Goal: Leave review/rating: Leave review/rating

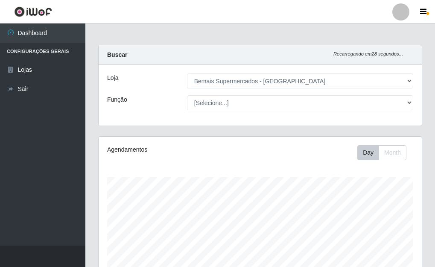
select select "249"
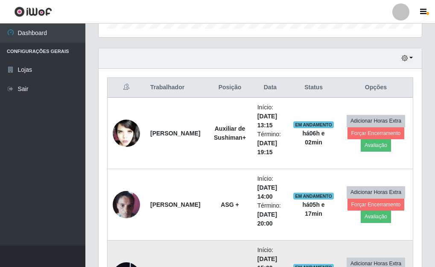
scroll to position [276, 0]
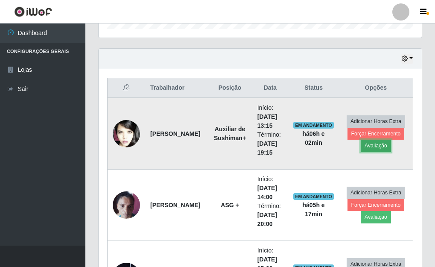
click at [380, 145] on button "Avaliação" at bounding box center [375, 145] width 30 height 12
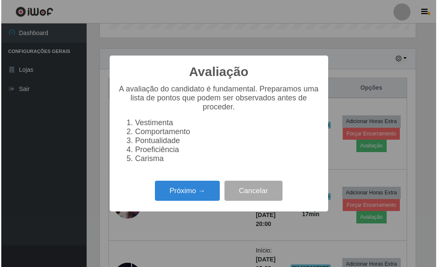
scroll to position [177, 318]
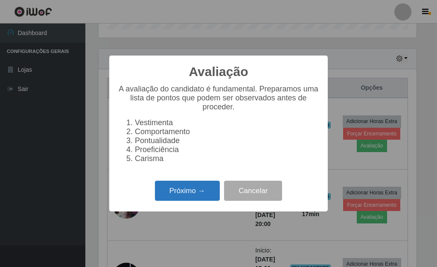
click at [203, 192] on button "Próximo →" at bounding box center [187, 190] width 65 height 20
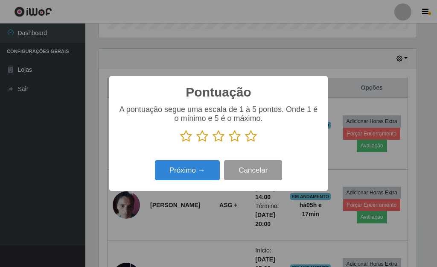
scroll to position [426389, 426248]
click at [252, 139] on icon at bounding box center [251, 136] width 12 height 13
click at [245, 142] on input "radio" at bounding box center [245, 142] width 0 height 0
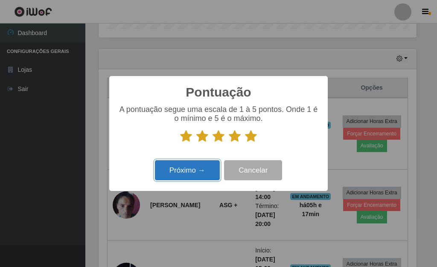
click at [190, 173] on button "Próximo →" at bounding box center [187, 170] width 65 height 20
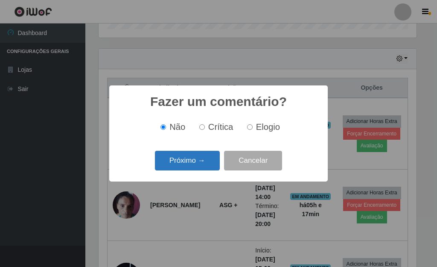
click at [201, 166] on button "Próximo →" at bounding box center [187, 161] width 65 height 20
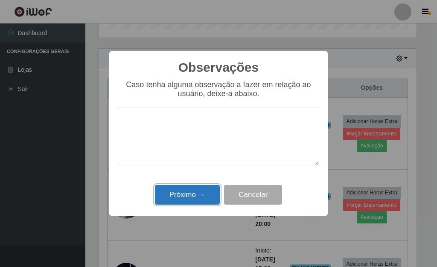
click at [200, 192] on button "Próximo →" at bounding box center [187, 195] width 65 height 20
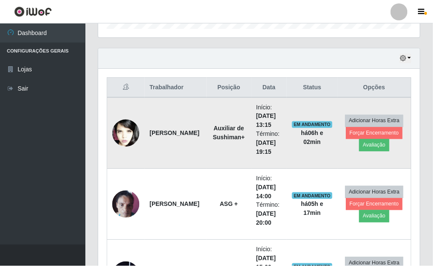
scroll to position [177, 323]
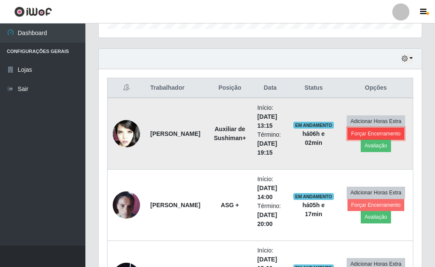
click at [360, 134] on button "Forçar Encerramento" at bounding box center [375, 134] width 57 height 12
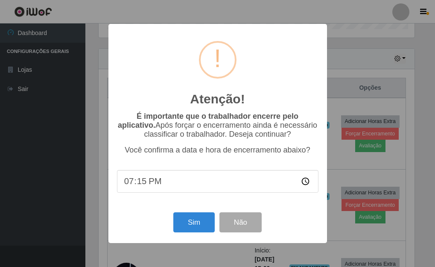
scroll to position [177, 318]
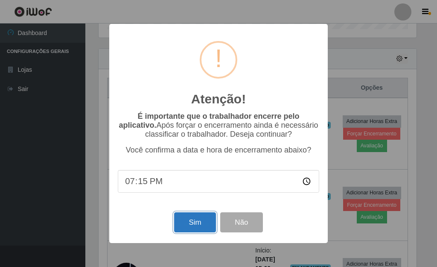
click at [203, 223] on button "Sim" at bounding box center [194, 222] width 41 height 20
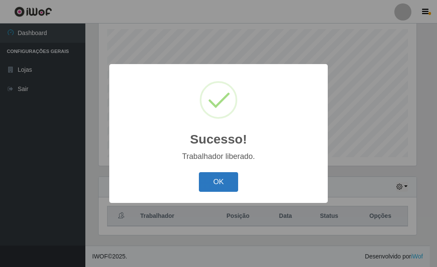
click at [234, 177] on button "OK" at bounding box center [219, 182] width 40 height 20
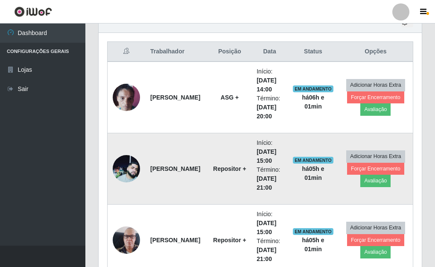
scroll to position [319, 0]
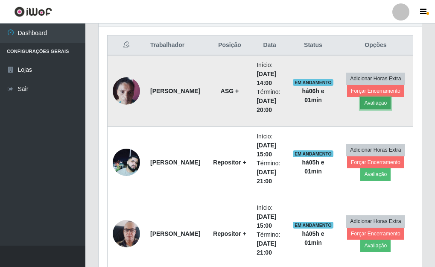
click at [377, 106] on button "Avaliação" at bounding box center [375, 103] width 30 height 12
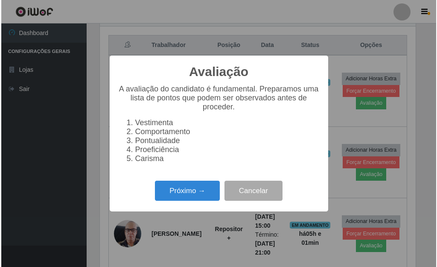
scroll to position [177, 318]
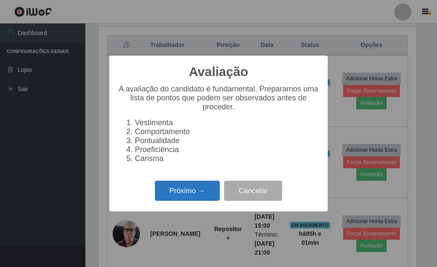
click at [195, 195] on button "Próximo →" at bounding box center [187, 190] width 65 height 20
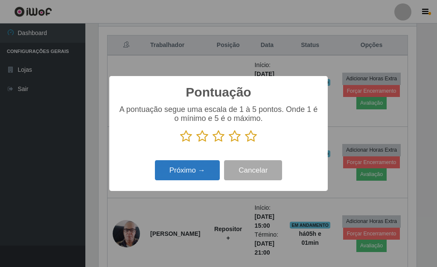
scroll to position [426389, 426248]
click at [251, 139] on icon at bounding box center [251, 136] width 12 height 13
click at [245, 142] on input "radio" at bounding box center [245, 142] width 0 height 0
click at [197, 165] on button "Próximo →" at bounding box center [187, 170] width 65 height 20
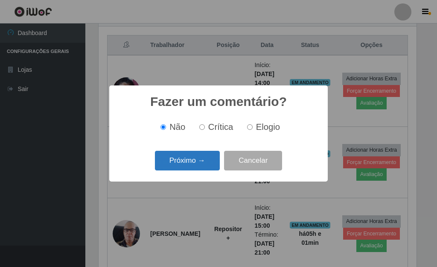
click at [193, 165] on button "Próximo →" at bounding box center [187, 161] width 65 height 20
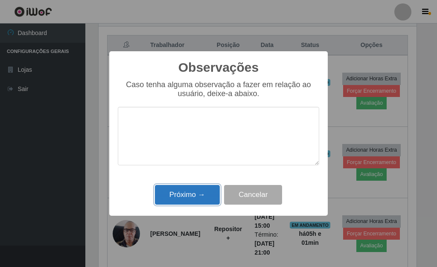
click at [197, 191] on button "Próximo →" at bounding box center [187, 195] width 65 height 20
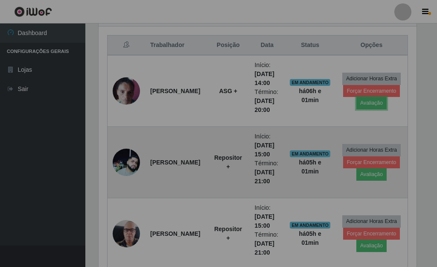
scroll to position [177, 323]
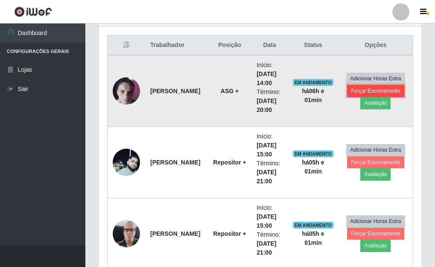
click at [354, 91] on button "Forçar Encerramento" at bounding box center [375, 91] width 57 height 12
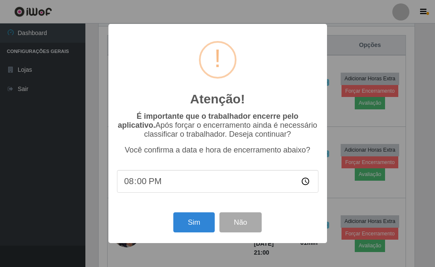
scroll to position [177, 318]
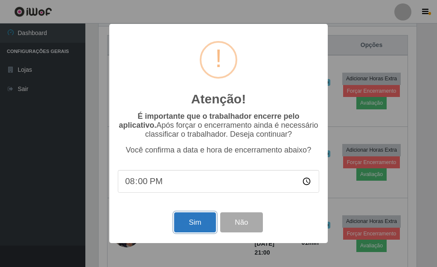
click at [198, 219] on button "Sim" at bounding box center [194, 222] width 41 height 20
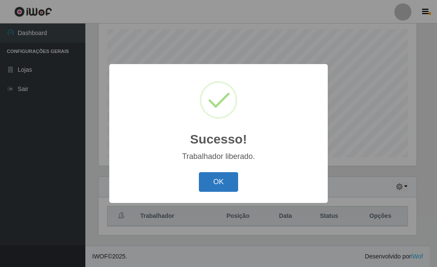
click at [217, 183] on button "OK" at bounding box center [219, 182] width 40 height 20
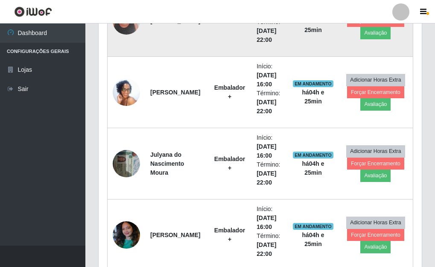
scroll to position [745, 0]
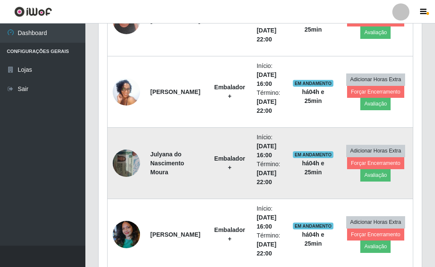
click at [121, 172] on img at bounding box center [126, 163] width 27 height 36
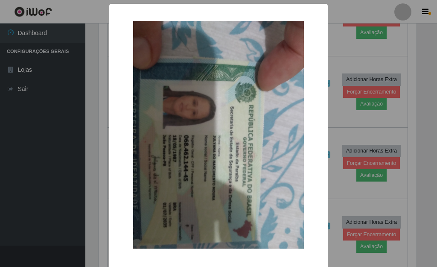
click at [332, 52] on div "× OK Cancel" at bounding box center [218, 133] width 437 height 267
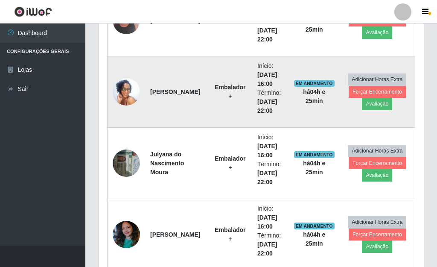
scroll to position [177, 323]
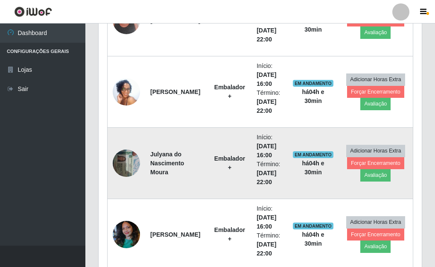
click at [131, 159] on img at bounding box center [126, 163] width 27 height 36
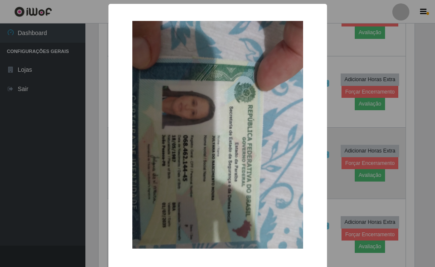
scroll to position [177, 318]
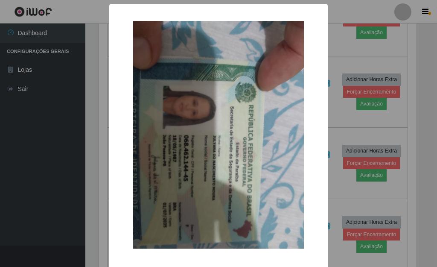
click at [333, 50] on div "× OK Cancel" at bounding box center [218, 133] width 437 height 267
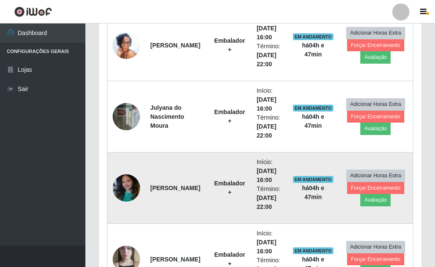
scroll to position [703, 0]
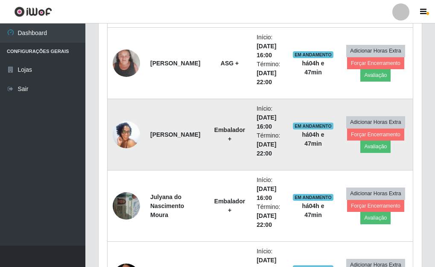
click at [120, 139] on img at bounding box center [126, 134] width 27 height 61
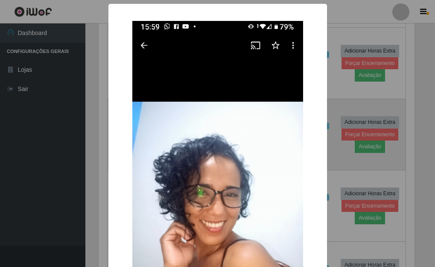
scroll to position [177, 318]
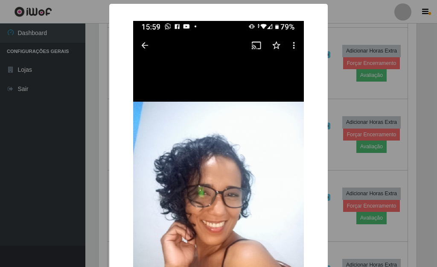
click at [335, 86] on div "× OK Cancel" at bounding box center [218, 133] width 437 height 267
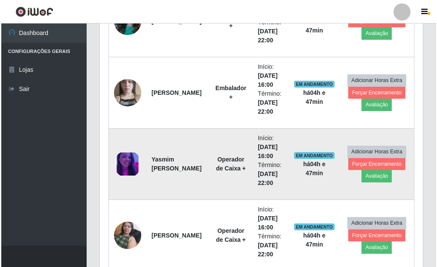
scroll to position [958, 0]
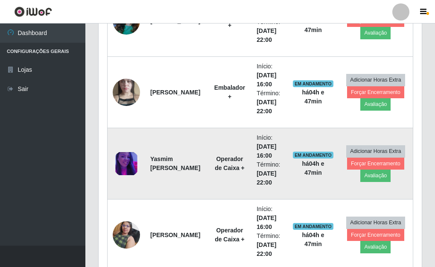
click at [131, 158] on img at bounding box center [126, 163] width 27 height 23
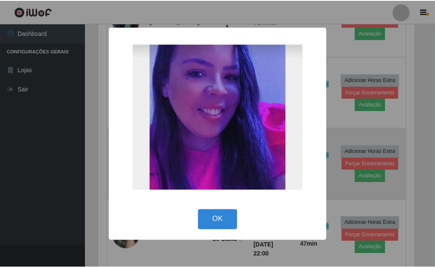
scroll to position [177, 318]
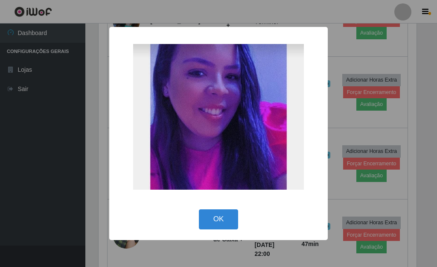
click at [335, 49] on div "× OK Cancel" at bounding box center [218, 133] width 437 height 267
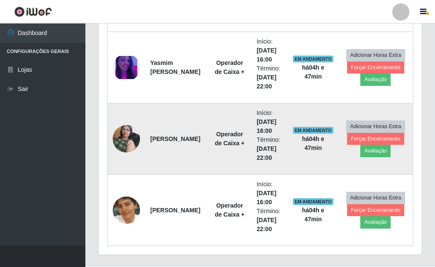
scroll to position [1074, 0]
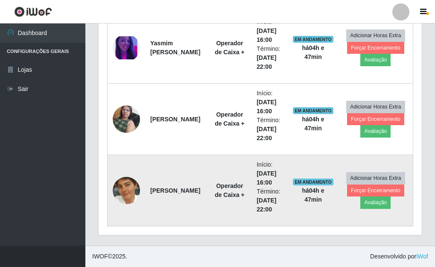
click at [131, 188] on img at bounding box center [126, 190] width 27 height 49
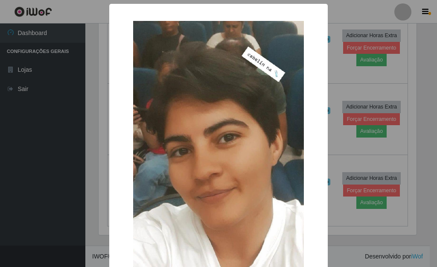
click at [339, 66] on div "× OK Cancel" at bounding box center [218, 133] width 437 height 267
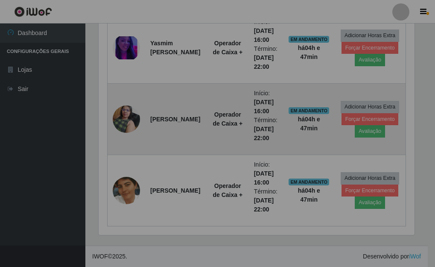
scroll to position [177, 323]
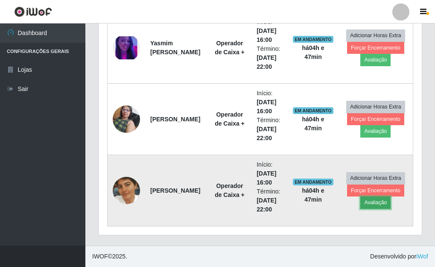
click at [369, 204] on button "Avaliação" at bounding box center [375, 202] width 30 height 12
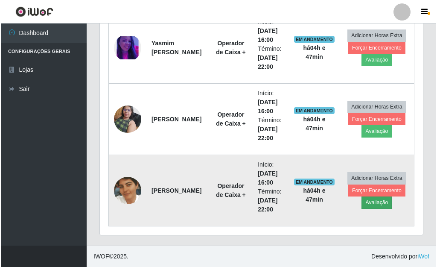
scroll to position [177, 318]
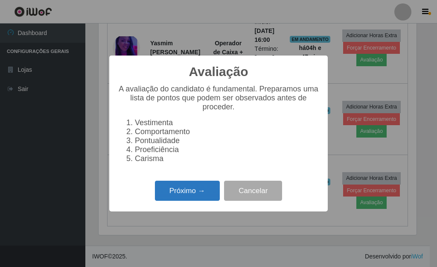
click at [177, 197] on button "Próximo →" at bounding box center [187, 190] width 65 height 20
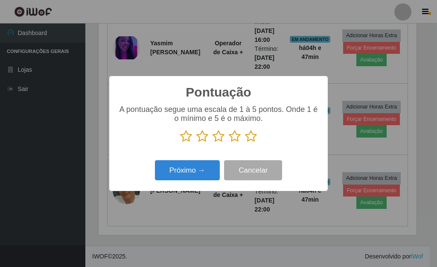
scroll to position [426389, 426248]
click at [219, 142] on icon at bounding box center [218, 136] width 12 height 13
click at [212, 142] on input "radio" at bounding box center [212, 142] width 0 height 0
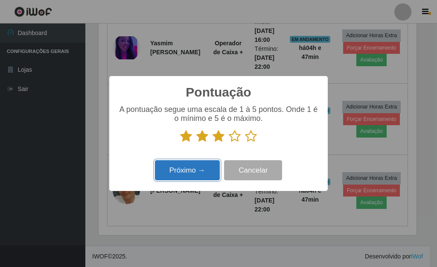
click at [206, 174] on button "Próximo →" at bounding box center [187, 170] width 65 height 20
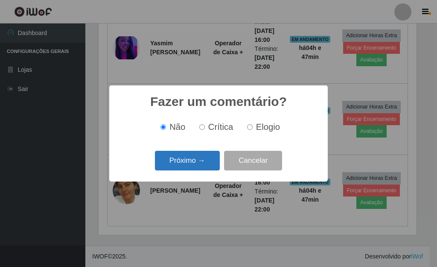
click at [197, 169] on button "Próximo →" at bounding box center [187, 161] width 65 height 20
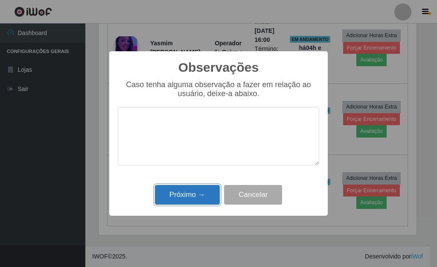
click at [197, 197] on button "Próximo →" at bounding box center [187, 195] width 65 height 20
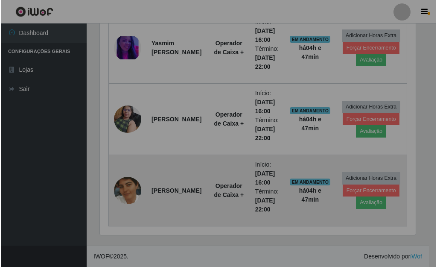
scroll to position [177, 323]
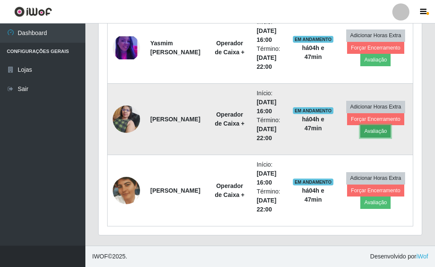
click at [374, 134] on button "Avaliação" at bounding box center [375, 131] width 30 height 12
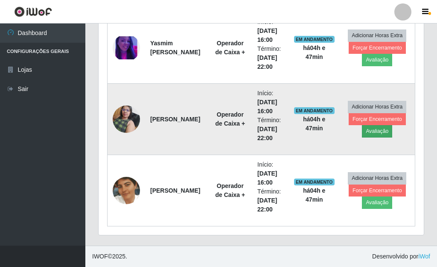
scroll to position [177, 318]
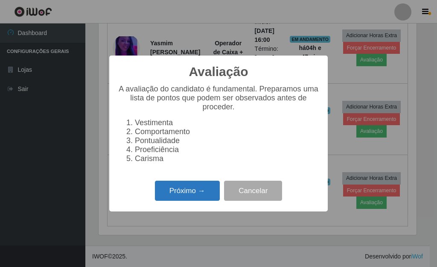
click at [202, 188] on button "Próximo →" at bounding box center [187, 190] width 65 height 20
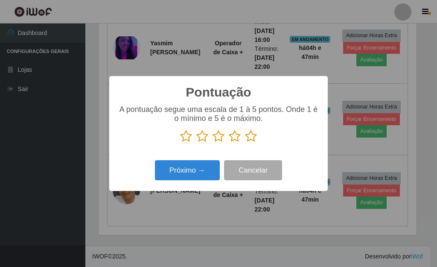
click at [254, 134] on icon at bounding box center [251, 136] width 12 height 13
click at [245, 142] on input "radio" at bounding box center [245, 142] width 0 height 0
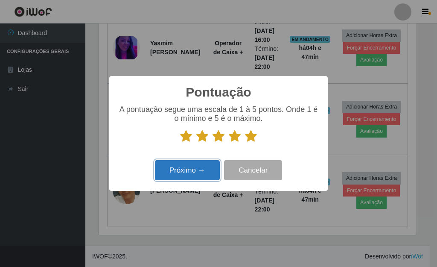
click at [200, 164] on button "Próximo →" at bounding box center [187, 170] width 65 height 20
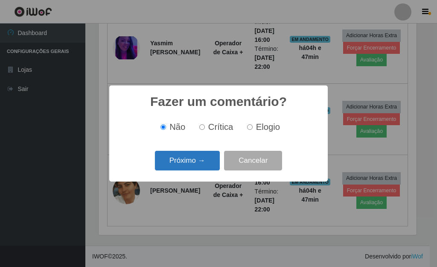
click at [201, 164] on button "Próximo →" at bounding box center [187, 161] width 65 height 20
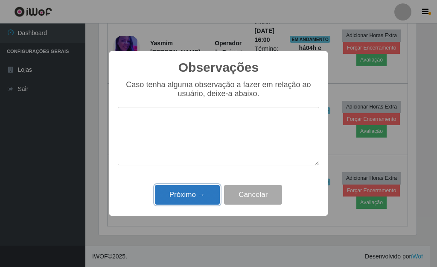
click at [214, 197] on button "Próximo →" at bounding box center [187, 195] width 65 height 20
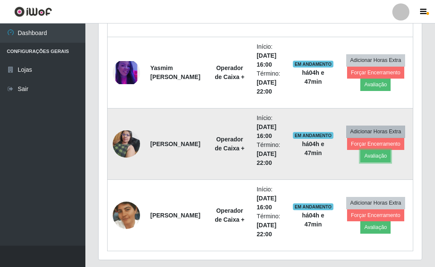
scroll to position [1031, 0]
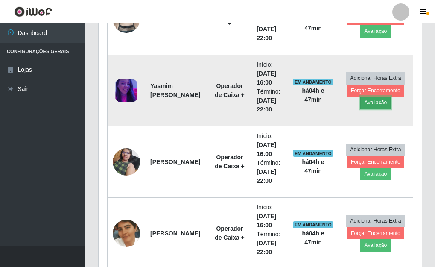
click at [380, 106] on button "Avaliação" at bounding box center [375, 102] width 30 height 12
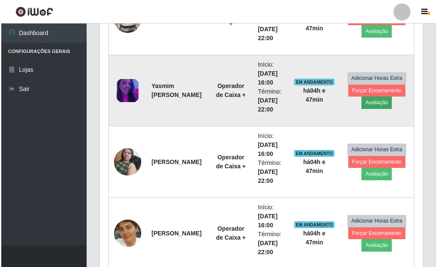
scroll to position [0, 0]
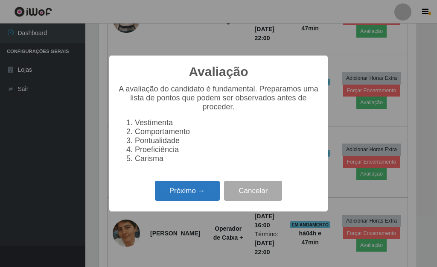
click at [200, 197] on button "Próximo →" at bounding box center [187, 190] width 65 height 20
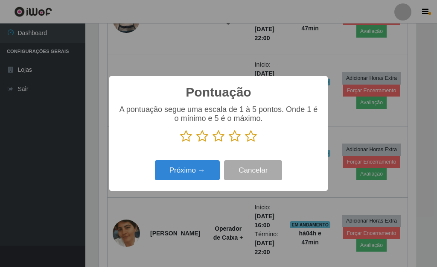
click at [252, 139] on icon at bounding box center [251, 136] width 12 height 13
click at [245, 142] on input "radio" at bounding box center [245, 142] width 0 height 0
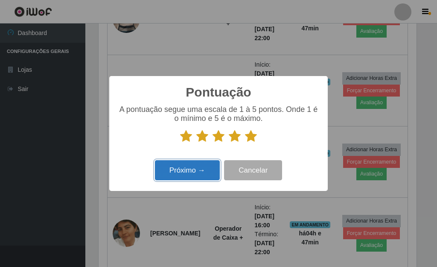
click at [203, 171] on button "Próximo →" at bounding box center [187, 170] width 65 height 20
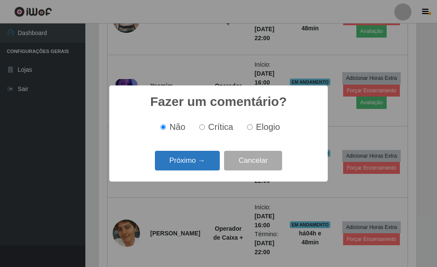
click at [200, 171] on button "Próximo →" at bounding box center [187, 161] width 65 height 20
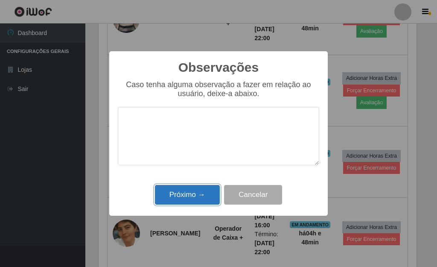
click at [206, 192] on button "Próximo →" at bounding box center [187, 195] width 65 height 20
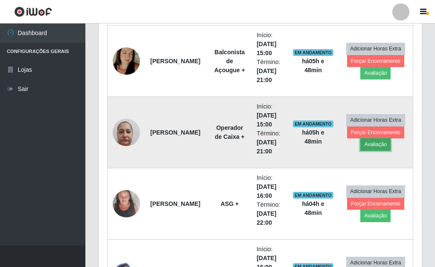
click at [383, 147] on button "Avaliação" at bounding box center [375, 144] width 30 height 12
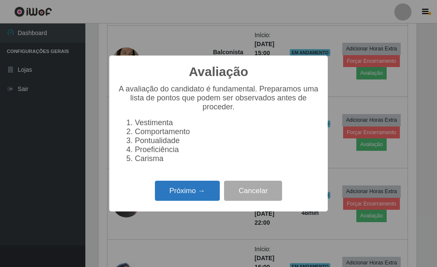
click at [197, 192] on button "Próximo →" at bounding box center [187, 190] width 65 height 20
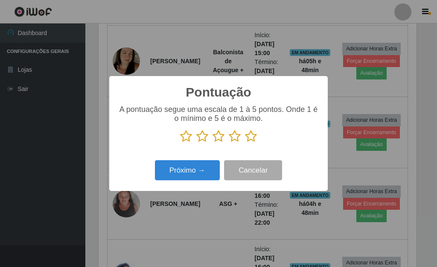
click at [257, 137] on p at bounding box center [218, 136] width 201 height 13
click at [252, 133] on icon at bounding box center [251, 136] width 12 height 13
click at [245, 142] on input "radio" at bounding box center [245, 142] width 0 height 0
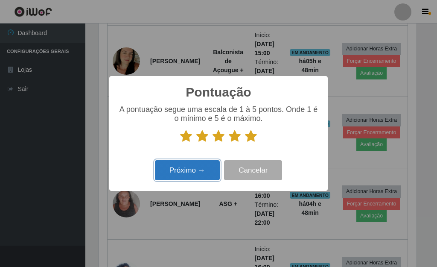
click at [214, 169] on button "Próximo →" at bounding box center [187, 170] width 65 height 20
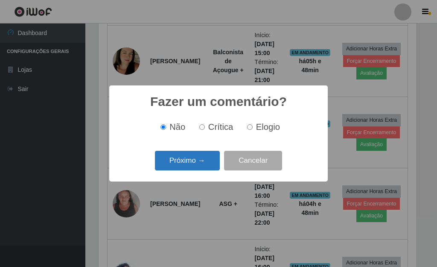
click at [212, 165] on button "Próximo →" at bounding box center [187, 161] width 65 height 20
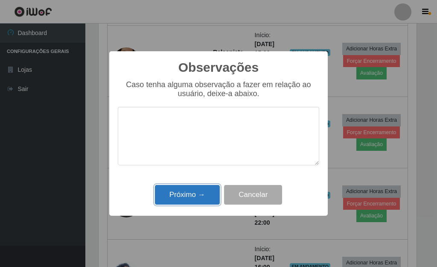
click at [207, 200] on button "Próximo →" at bounding box center [187, 195] width 65 height 20
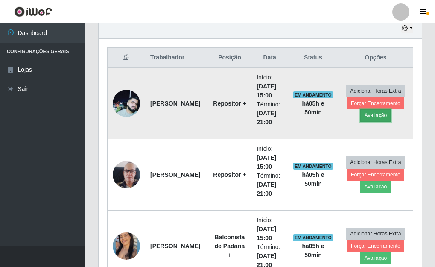
click at [380, 115] on button "Avaliação" at bounding box center [375, 115] width 30 height 12
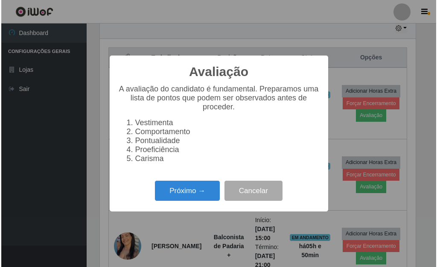
scroll to position [177, 318]
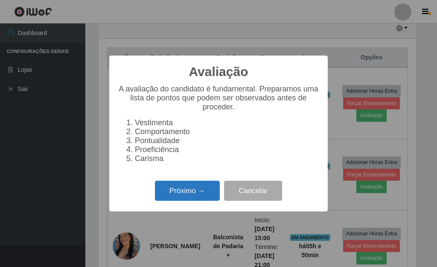
click at [199, 193] on button "Próximo →" at bounding box center [187, 190] width 65 height 20
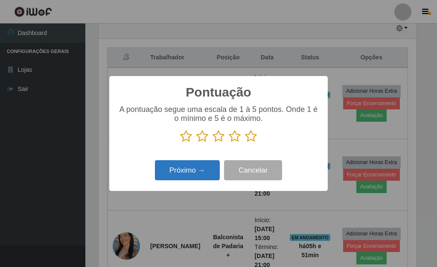
scroll to position [426389, 426248]
drag, startPoint x: 252, startPoint y: 135, endPoint x: 235, endPoint y: 160, distance: 30.8
click at [251, 135] on icon at bounding box center [251, 136] width 12 height 13
click at [245, 142] on input "radio" at bounding box center [245, 142] width 0 height 0
click at [203, 171] on button "Próximo →" at bounding box center [187, 170] width 65 height 20
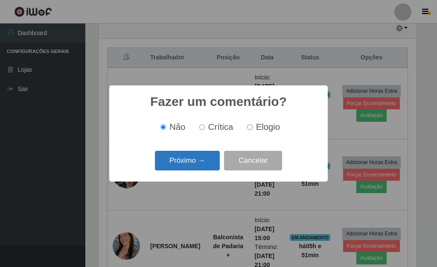
click at [191, 166] on button "Próximo →" at bounding box center [187, 161] width 65 height 20
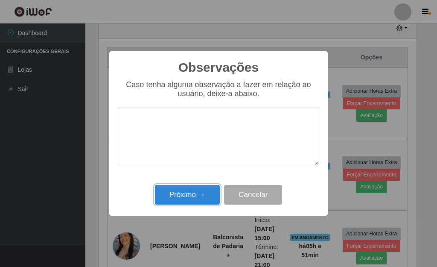
click at [199, 191] on button "Próximo →" at bounding box center [187, 195] width 65 height 20
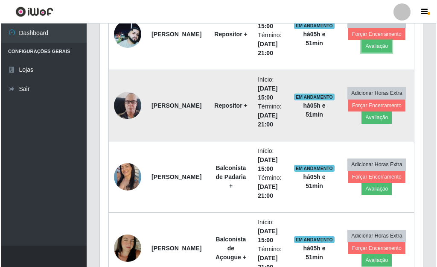
scroll to position [392, 0]
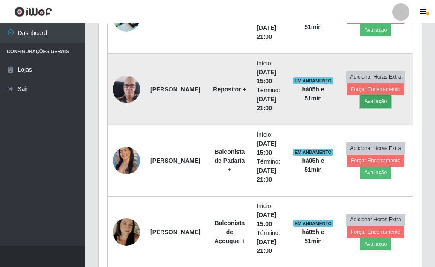
click at [368, 101] on button "Avaliação" at bounding box center [375, 101] width 30 height 12
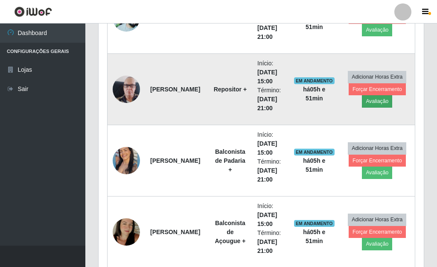
scroll to position [177, 318]
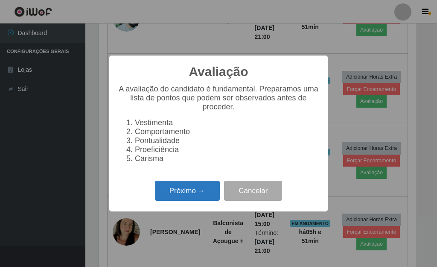
click at [199, 197] on button "Próximo →" at bounding box center [187, 190] width 65 height 20
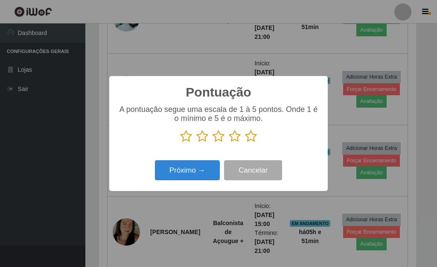
drag, startPoint x: 251, startPoint y: 136, endPoint x: 240, endPoint y: 156, distance: 22.5
click at [250, 136] on icon at bounding box center [251, 136] width 12 height 13
click at [245, 142] on input "radio" at bounding box center [245, 142] width 0 height 0
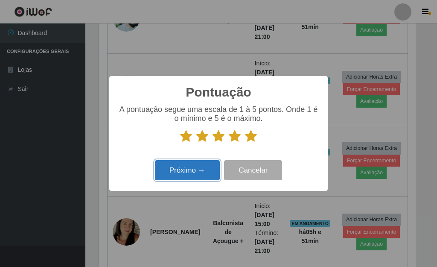
click at [209, 162] on button "Próximo →" at bounding box center [187, 170] width 65 height 20
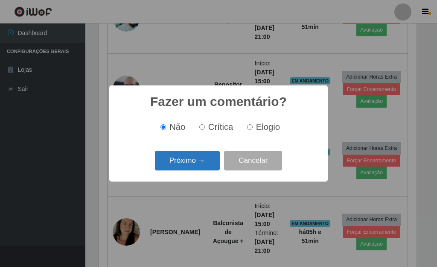
click at [209, 163] on button "Próximo →" at bounding box center [187, 161] width 65 height 20
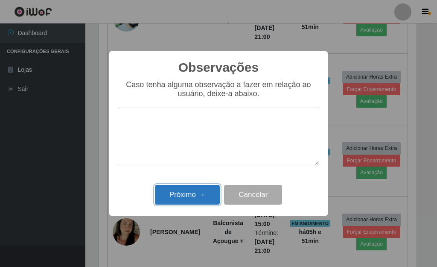
click at [201, 191] on button "Próximo →" at bounding box center [187, 195] width 65 height 20
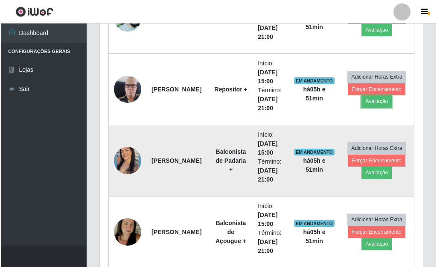
scroll to position [177, 323]
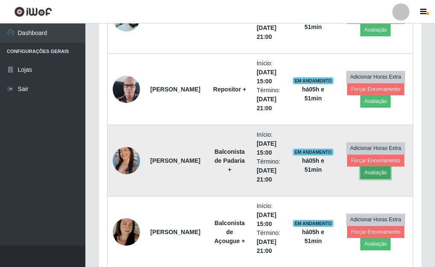
click at [385, 174] on button "Avaliação" at bounding box center [375, 172] width 30 height 12
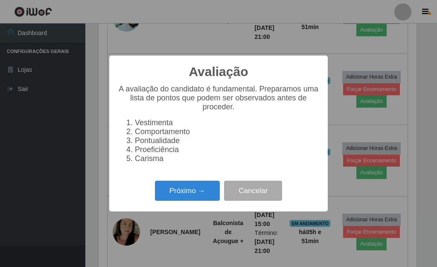
scroll to position [177, 318]
click at [186, 200] on button "Próximo →" at bounding box center [187, 190] width 65 height 20
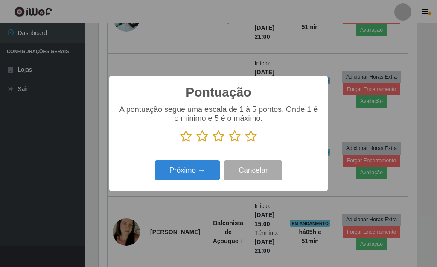
scroll to position [426389, 426248]
click at [248, 141] on icon at bounding box center [251, 136] width 12 height 13
click at [245, 142] on input "radio" at bounding box center [245, 142] width 0 height 0
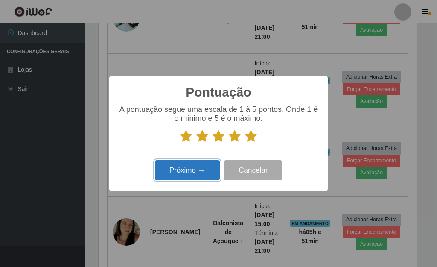
click at [203, 170] on button "Próximo →" at bounding box center [187, 170] width 65 height 20
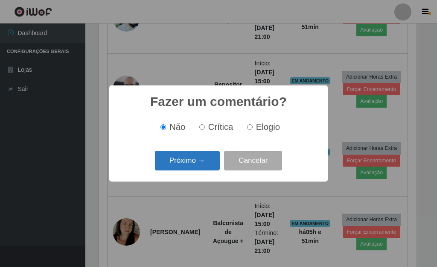
click at [199, 165] on button "Próximo →" at bounding box center [187, 161] width 65 height 20
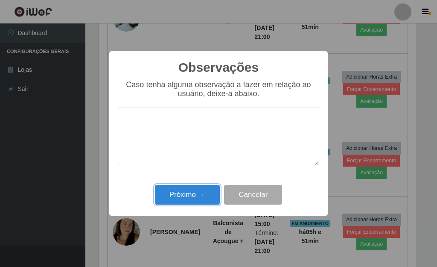
click at [204, 194] on button "Próximo →" at bounding box center [187, 195] width 65 height 20
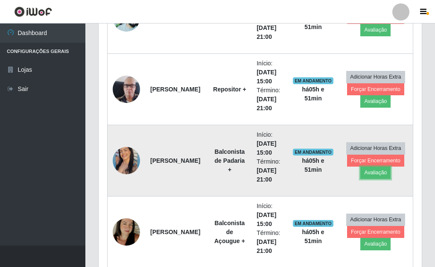
scroll to position [177, 323]
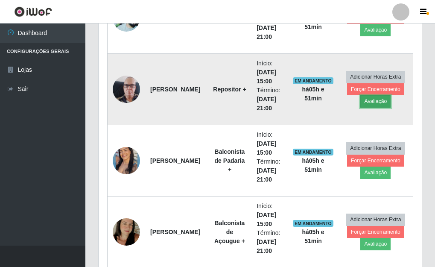
click at [373, 102] on button "Avaliação" at bounding box center [375, 101] width 30 height 12
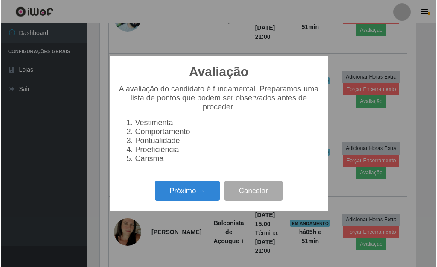
scroll to position [177, 318]
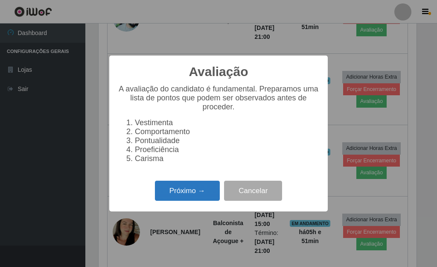
click at [195, 189] on button "Próximo →" at bounding box center [187, 190] width 65 height 20
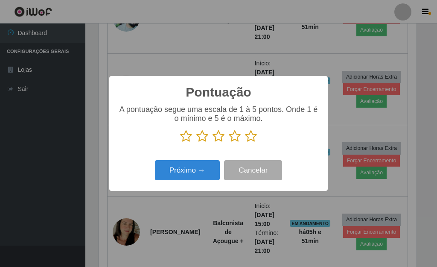
scroll to position [426389, 426248]
click at [253, 137] on icon at bounding box center [251, 136] width 12 height 13
click at [245, 142] on input "radio" at bounding box center [245, 142] width 0 height 0
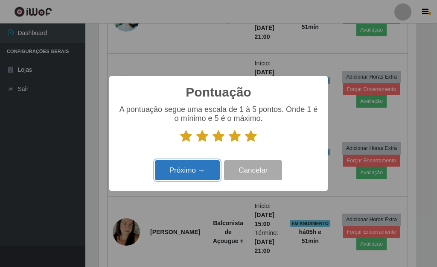
click at [195, 165] on button "Próximo →" at bounding box center [187, 170] width 65 height 20
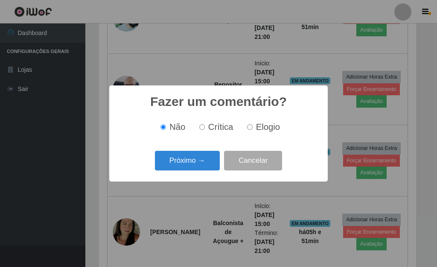
click at [195, 165] on button "Próximo →" at bounding box center [187, 161] width 65 height 20
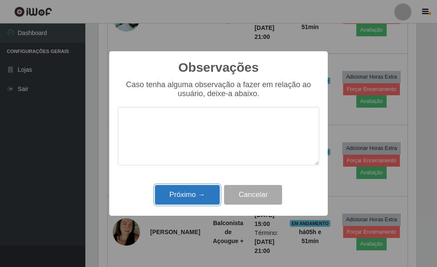
click at [198, 189] on button "Próximo →" at bounding box center [187, 195] width 65 height 20
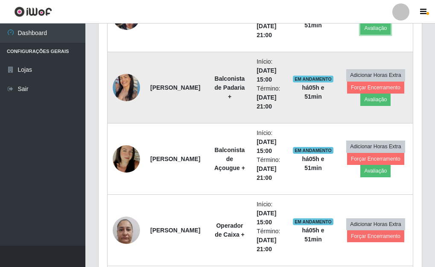
scroll to position [477, 0]
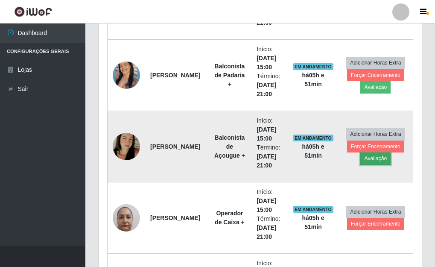
click at [372, 160] on button "Avaliação" at bounding box center [375, 158] width 30 height 12
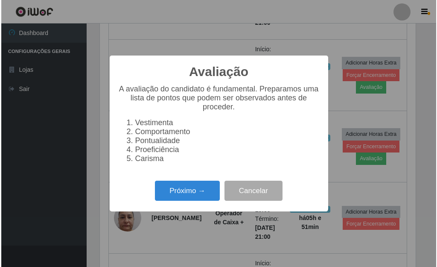
scroll to position [177, 318]
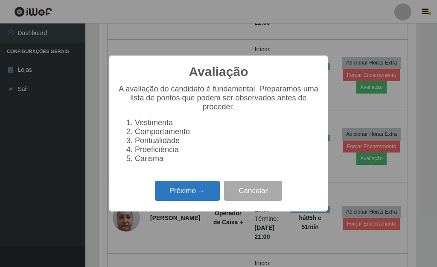
click at [193, 191] on button "Próximo →" at bounding box center [187, 190] width 65 height 20
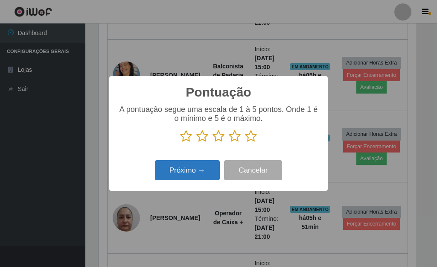
scroll to position [426389, 426248]
click at [252, 142] on icon at bounding box center [251, 136] width 12 height 13
click at [245, 142] on input "radio" at bounding box center [245, 142] width 0 height 0
click at [193, 166] on button "Próximo →" at bounding box center [187, 170] width 65 height 20
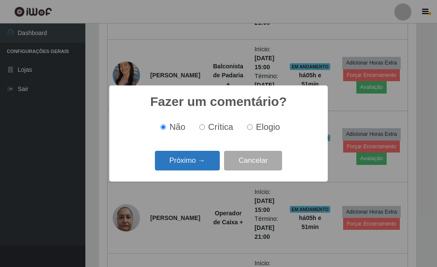
click at [196, 160] on button "Próximo →" at bounding box center [187, 161] width 65 height 20
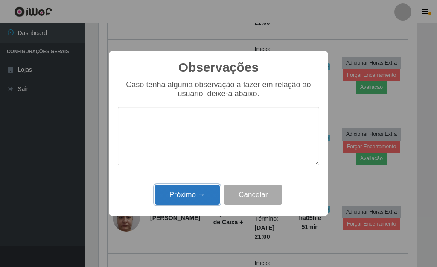
click at [201, 193] on button "Próximo →" at bounding box center [187, 195] width 65 height 20
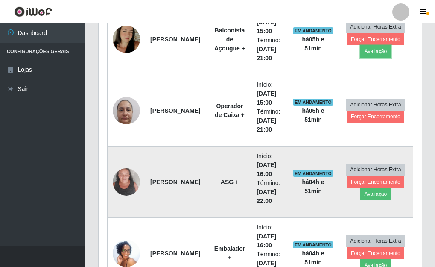
scroll to position [605, 0]
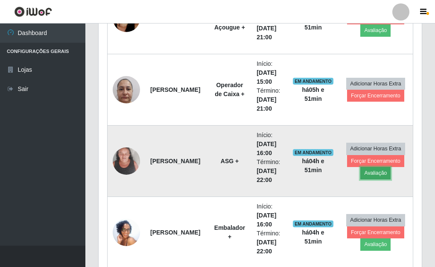
click at [380, 172] on button "Avaliação" at bounding box center [375, 173] width 30 height 12
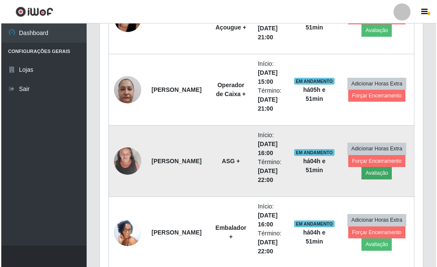
scroll to position [177, 318]
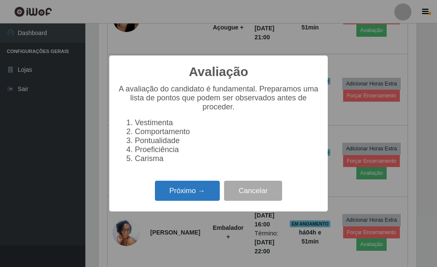
click at [192, 195] on button "Próximo →" at bounding box center [187, 190] width 65 height 20
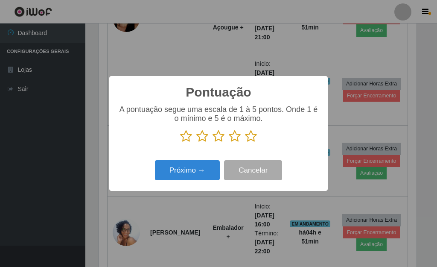
click at [250, 139] on icon at bounding box center [251, 136] width 12 height 13
click at [245, 142] on input "radio" at bounding box center [245, 142] width 0 height 0
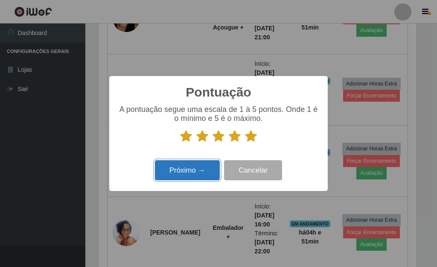
click at [189, 165] on button "Próximo →" at bounding box center [187, 170] width 65 height 20
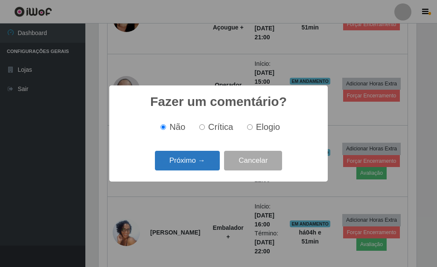
click at [192, 166] on button "Próximo →" at bounding box center [187, 161] width 65 height 20
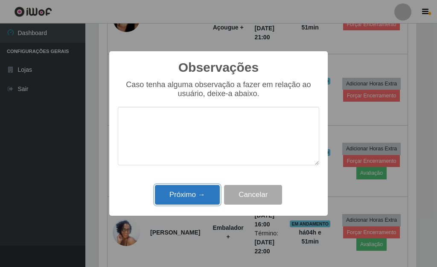
click at [202, 193] on button "Próximo →" at bounding box center [187, 195] width 65 height 20
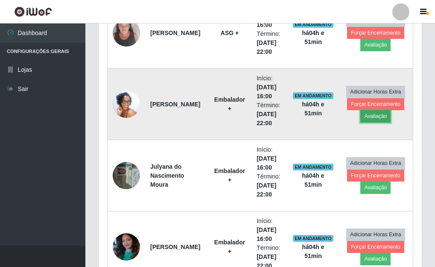
click at [374, 119] on button "Avaliação" at bounding box center [375, 116] width 30 height 12
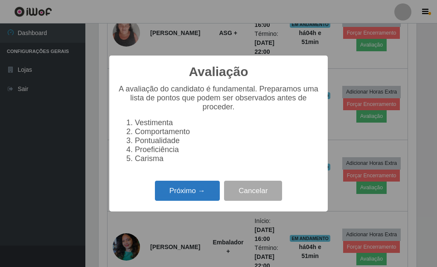
click at [183, 186] on button "Próximo →" at bounding box center [187, 190] width 65 height 20
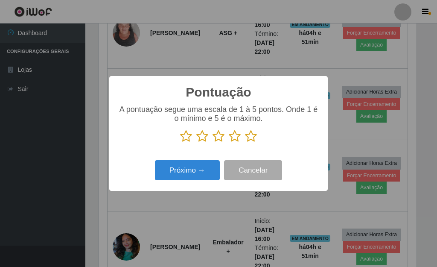
click at [243, 136] on p at bounding box center [218, 136] width 201 height 13
click at [247, 137] on icon at bounding box center [251, 136] width 12 height 13
click at [245, 142] on input "radio" at bounding box center [245, 142] width 0 height 0
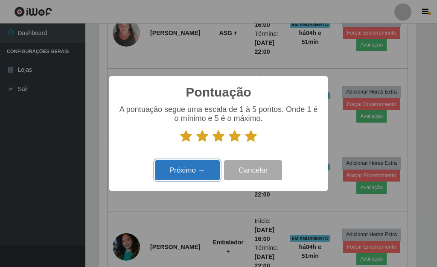
click at [197, 167] on button "Próximo →" at bounding box center [187, 170] width 65 height 20
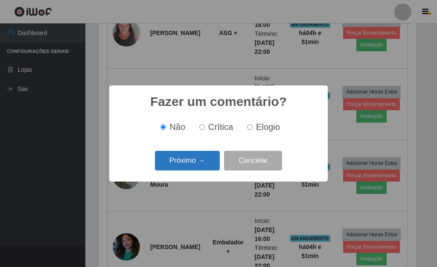
click at [203, 157] on button "Próximo →" at bounding box center [187, 161] width 65 height 20
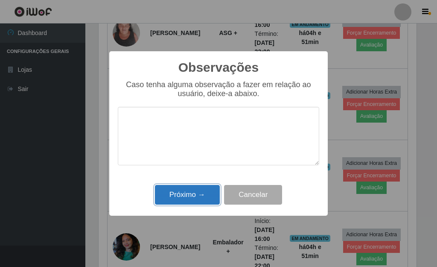
click at [199, 190] on button "Próximo →" at bounding box center [187, 195] width 65 height 20
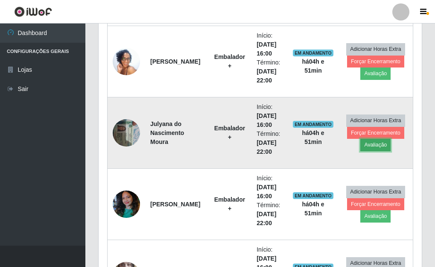
click at [376, 142] on button "Avaliação" at bounding box center [375, 145] width 30 height 12
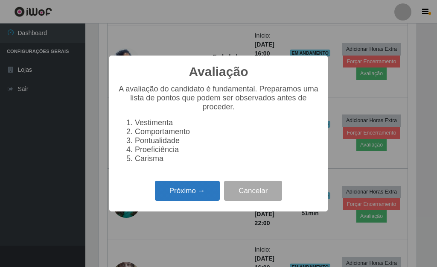
click at [204, 193] on button "Próximo →" at bounding box center [187, 190] width 65 height 20
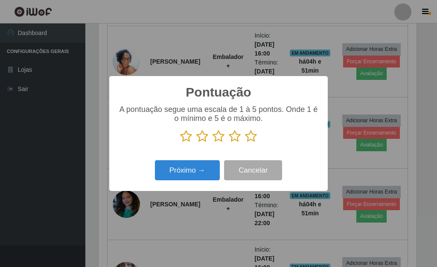
click at [256, 137] on icon at bounding box center [251, 136] width 12 height 13
click at [245, 142] on input "radio" at bounding box center [245, 142] width 0 height 0
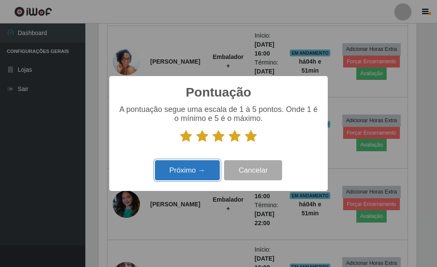
click at [203, 163] on button "Próximo →" at bounding box center [187, 170] width 65 height 20
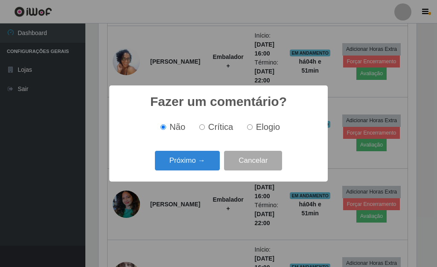
click at [201, 164] on button "Próximo →" at bounding box center [187, 161] width 65 height 20
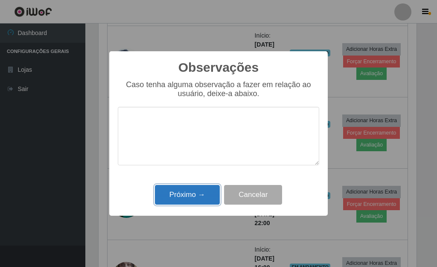
click at [201, 191] on button "Próximo →" at bounding box center [187, 195] width 65 height 20
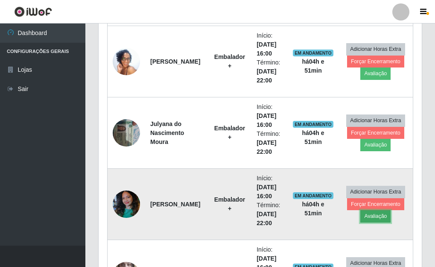
click at [377, 215] on button "Avaliação" at bounding box center [375, 216] width 30 height 12
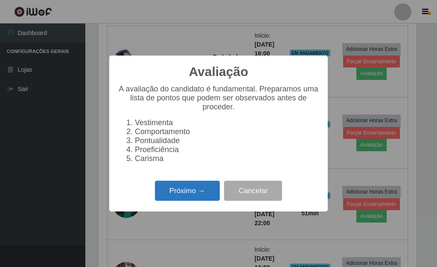
click at [199, 193] on button "Próximo →" at bounding box center [187, 190] width 65 height 20
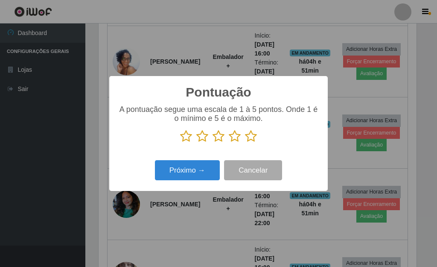
click at [253, 139] on icon at bounding box center [251, 136] width 12 height 13
click at [245, 142] on input "radio" at bounding box center [245, 142] width 0 height 0
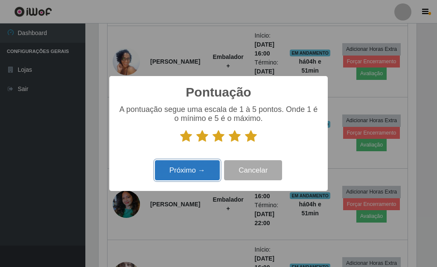
click at [198, 174] on button "Próximo →" at bounding box center [187, 170] width 65 height 20
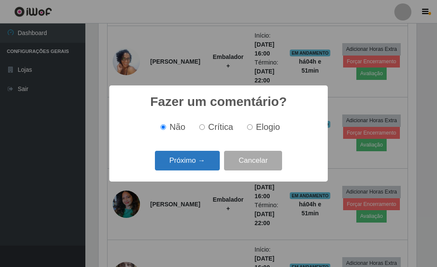
click at [194, 168] on button "Próximo →" at bounding box center [187, 161] width 65 height 20
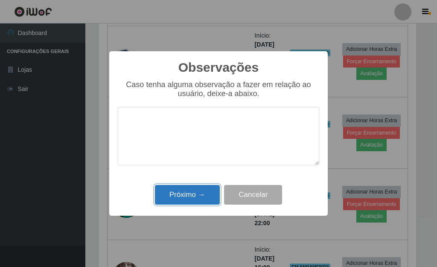
click at [190, 195] on button "Próximo →" at bounding box center [187, 195] width 65 height 20
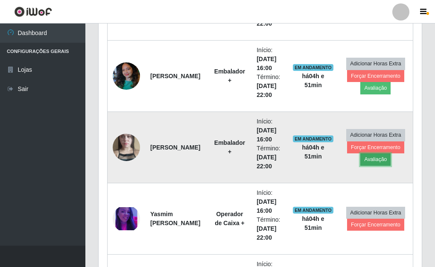
click at [371, 161] on button "Avaliação" at bounding box center [375, 159] width 30 height 12
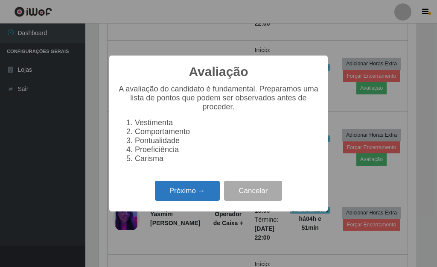
click at [189, 195] on button "Próximo →" at bounding box center [187, 190] width 65 height 20
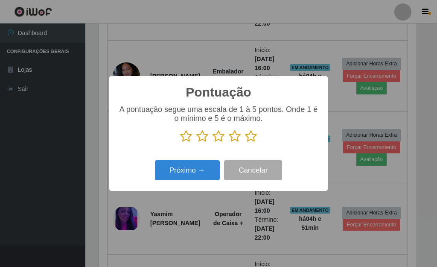
click at [251, 140] on icon at bounding box center [251, 136] width 12 height 13
click at [245, 142] on input "radio" at bounding box center [245, 142] width 0 height 0
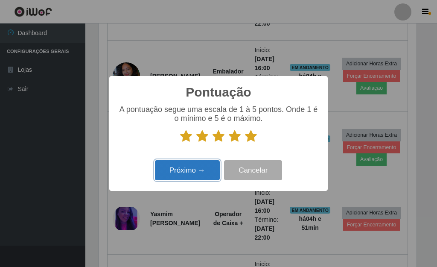
click at [194, 171] on button "Próximo →" at bounding box center [187, 170] width 65 height 20
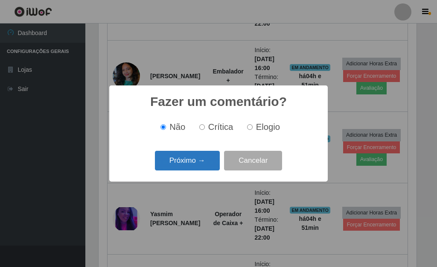
click at [200, 163] on button "Próximo →" at bounding box center [187, 161] width 65 height 20
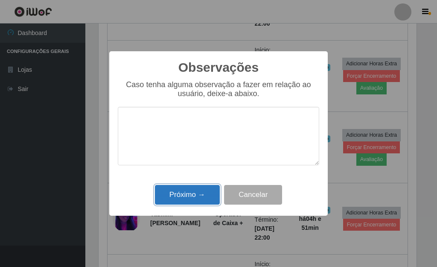
click at [200, 192] on button "Próximo →" at bounding box center [187, 195] width 65 height 20
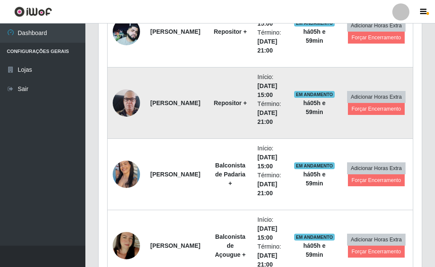
scroll to position [384, 0]
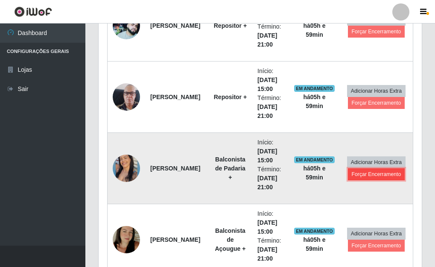
click at [376, 174] on button "Forçar Encerramento" at bounding box center [376, 174] width 57 height 12
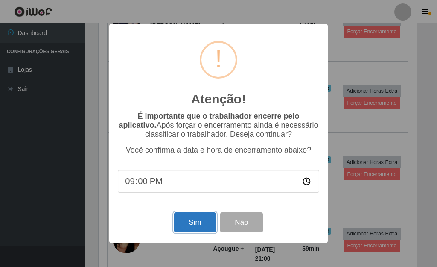
click at [183, 223] on button "Sim" at bounding box center [194, 222] width 41 height 20
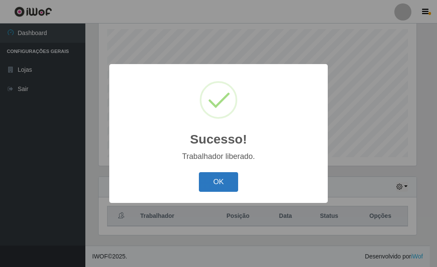
click at [230, 180] on button "OK" at bounding box center [219, 182] width 40 height 20
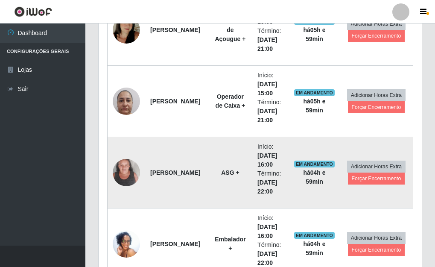
scroll to position [575, 0]
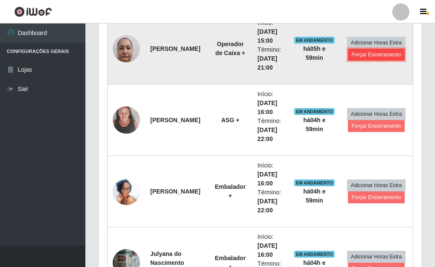
click at [376, 55] on button "Forçar Encerramento" at bounding box center [376, 55] width 57 height 12
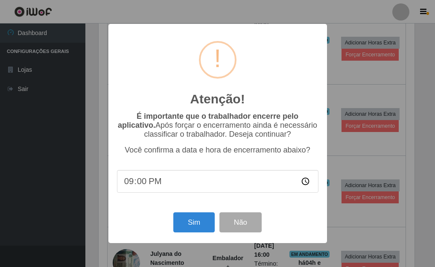
scroll to position [177, 318]
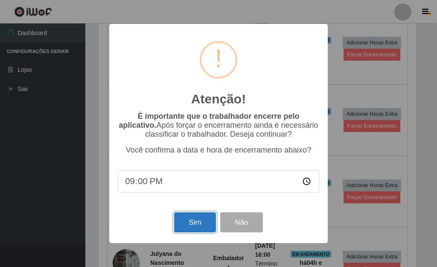
click at [186, 227] on button "Sim" at bounding box center [194, 222] width 41 height 20
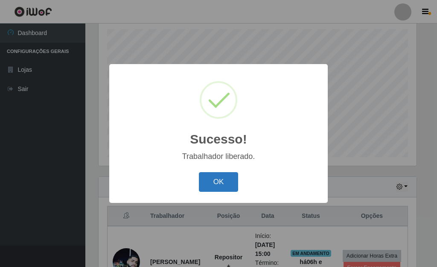
click at [227, 182] on button "OK" at bounding box center [219, 182] width 40 height 20
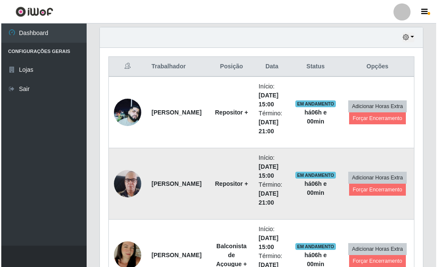
scroll to position [319, 0]
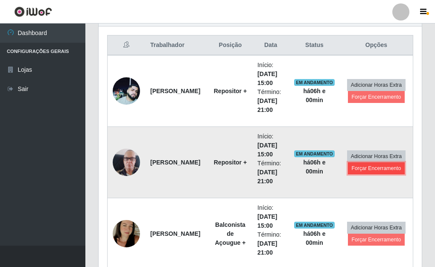
click at [380, 167] on button "Forçar Encerramento" at bounding box center [376, 168] width 57 height 12
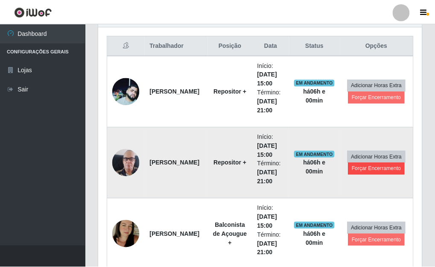
scroll to position [177, 318]
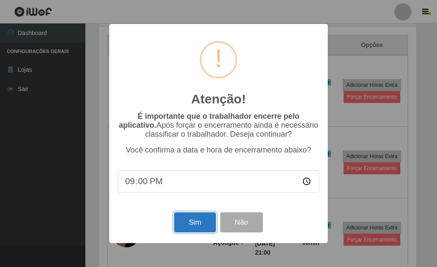
click at [195, 225] on button "Sim" at bounding box center [194, 222] width 41 height 20
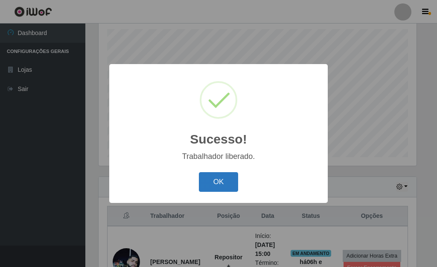
click at [223, 178] on button "OK" at bounding box center [219, 182] width 40 height 20
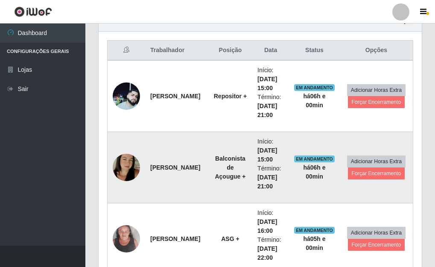
scroll to position [319, 0]
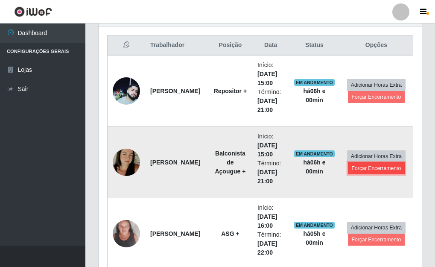
click at [388, 167] on button "Forçar Encerramento" at bounding box center [376, 168] width 57 height 12
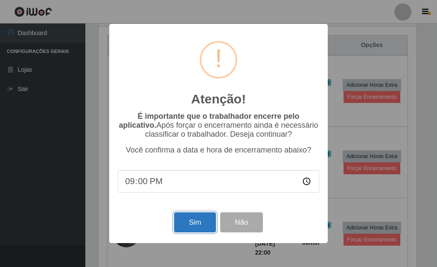
click at [198, 221] on button "Sim" at bounding box center [194, 222] width 41 height 20
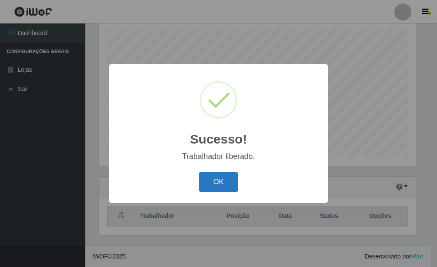
click at [226, 176] on button "OK" at bounding box center [219, 182] width 40 height 20
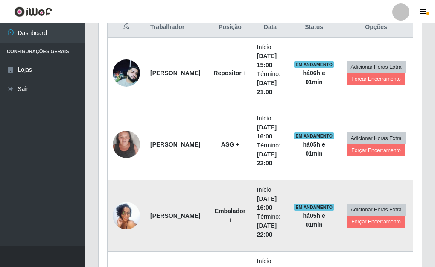
scroll to position [319, 0]
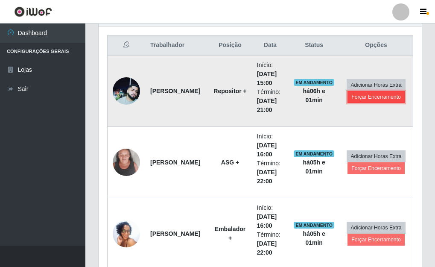
click at [385, 97] on button "Forçar Encerramento" at bounding box center [375, 97] width 57 height 12
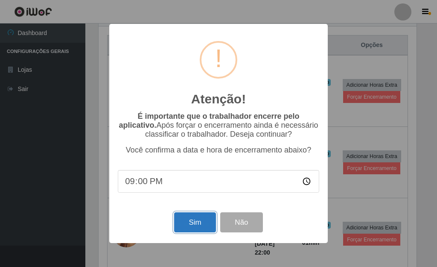
click at [189, 225] on button "Sim" at bounding box center [194, 222] width 41 height 20
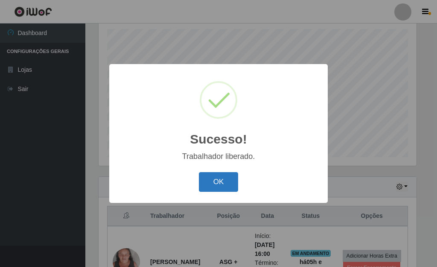
click at [215, 175] on button "OK" at bounding box center [219, 182] width 40 height 20
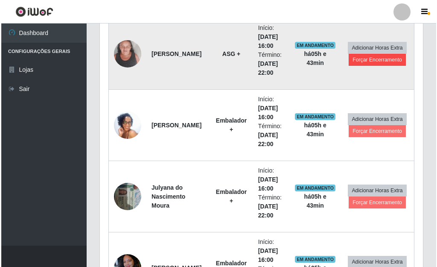
scroll to position [291, 0]
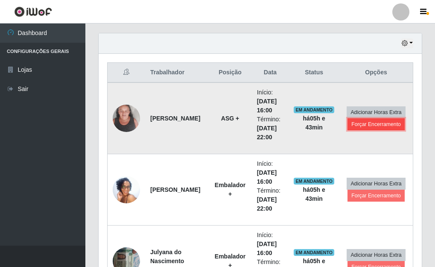
click at [391, 124] on button "Forçar Encerramento" at bounding box center [375, 124] width 57 height 12
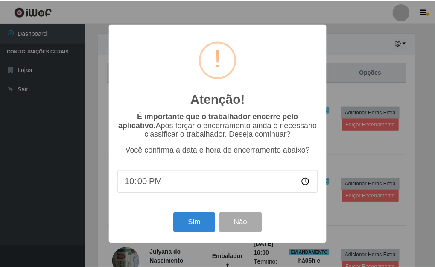
scroll to position [177, 318]
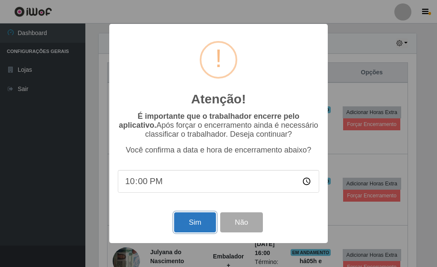
click at [202, 225] on button "Sim" at bounding box center [194, 222] width 41 height 20
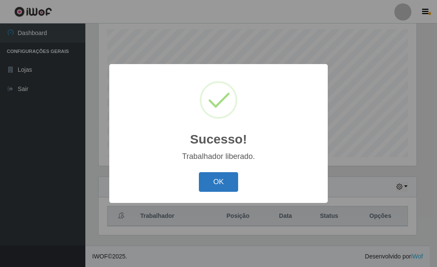
click at [221, 186] on button "OK" at bounding box center [219, 182] width 40 height 20
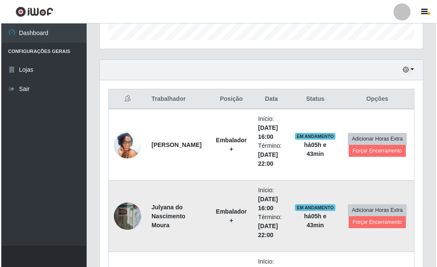
scroll to position [276, 0]
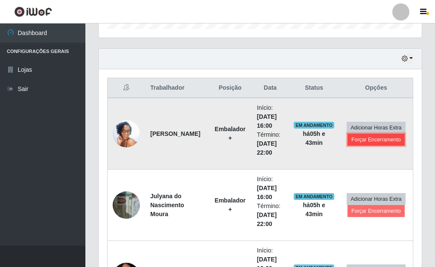
click at [386, 140] on button "Forçar Encerramento" at bounding box center [375, 140] width 57 height 12
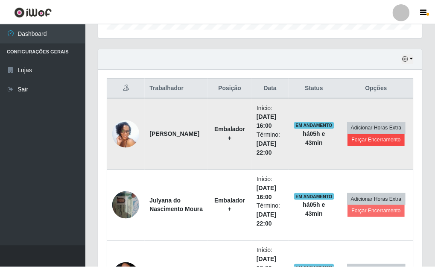
scroll to position [177, 318]
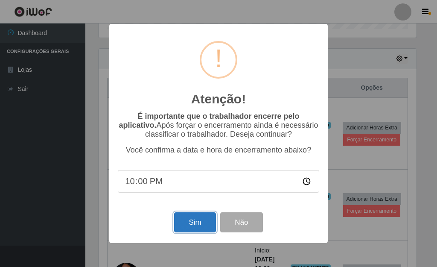
click at [195, 227] on button "Sim" at bounding box center [194, 222] width 41 height 20
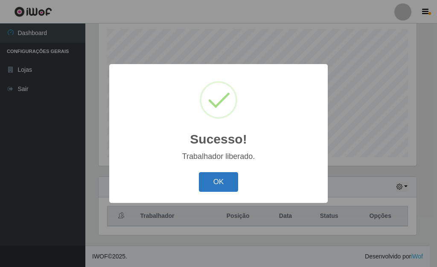
click at [223, 173] on div "OK Cancel" at bounding box center [218, 181] width 201 height 24
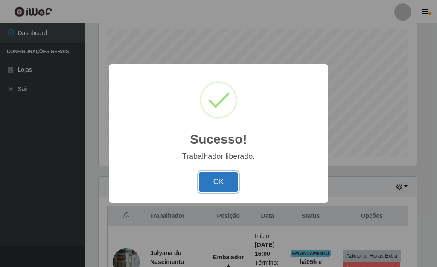
click at [225, 181] on button "OK" at bounding box center [219, 182] width 40 height 20
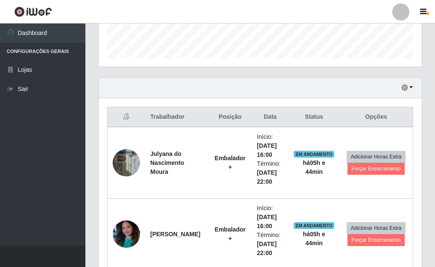
scroll to position [276, 0]
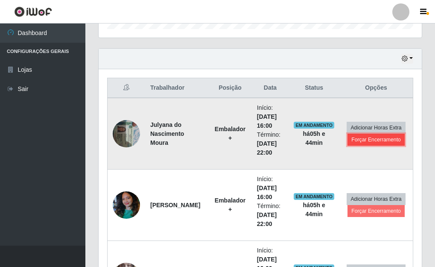
click at [376, 137] on button "Forçar Encerramento" at bounding box center [375, 140] width 57 height 12
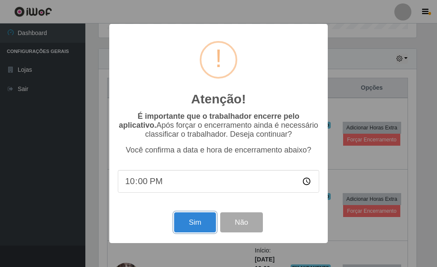
click at [202, 216] on button "Sim" at bounding box center [194, 222] width 41 height 20
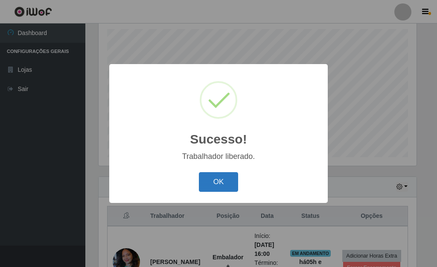
click at [206, 185] on button "OK" at bounding box center [219, 182] width 40 height 20
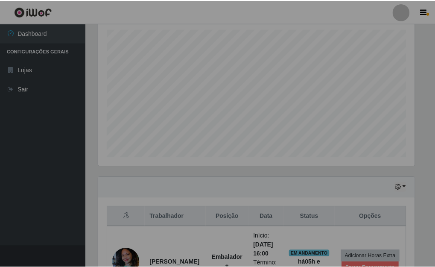
scroll to position [177, 323]
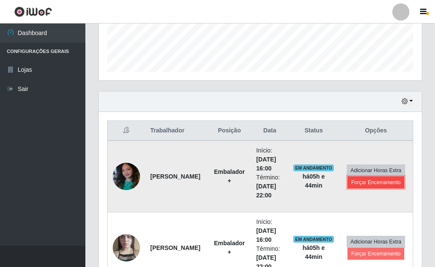
click at [384, 180] on button "Forçar Encerramento" at bounding box center [375, 182] width 57 height 12
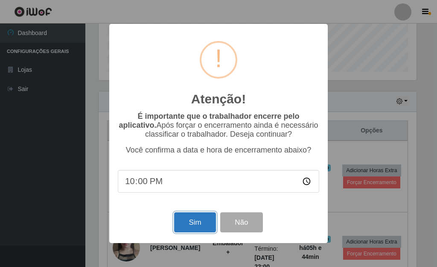
click at [195, 230] on button "Sim" at bounding box center [194, 222] width 41 height 20
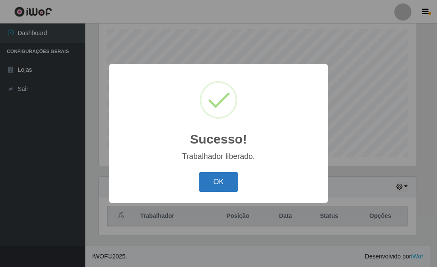
click at [215, 183] on button "OK" at bounding box center [219, 182] width 40 height 20
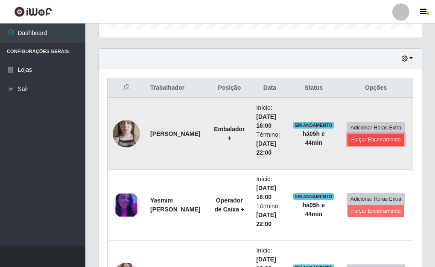
click at [381, 140] on button "Forçar Encerramento" at bounding box center [375, 140] width 57 height 12
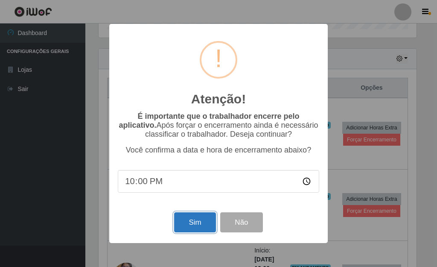
click at [188, 219] on button "Sim" at bounding box center [194, 222] width 41 height 20
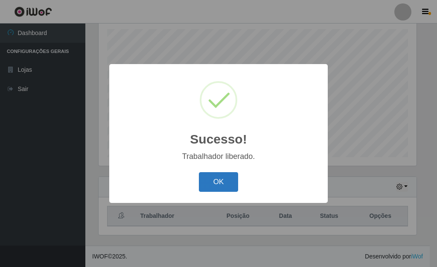
drag, startPoint x: 221, startPoint y: 186, endPoint x: 223, endPoint y: 191, distance: 5.3
click at [221, 186] on button "OK" at bounding box center [219, 182] width 40 height 20
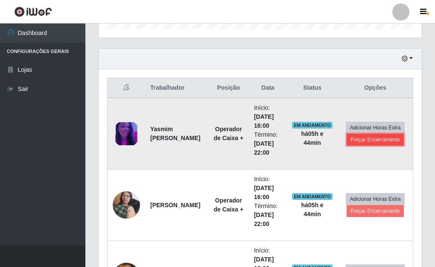
click at [384, 140] on button "Forçar Encerramento" at bounding box center [374, 140] width 57 height 12
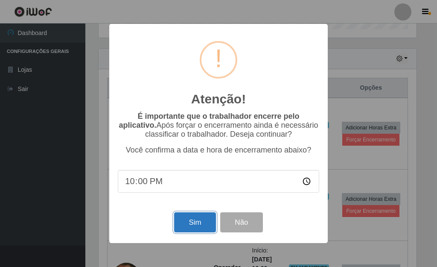
click at [199, 221] on button "Sim" at bounding box center [194, 222] width 41 height 20
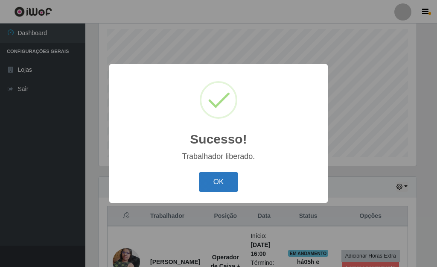
click at [209, 180] on button "OK" at bounding box center [219, 182] width 40 height 20
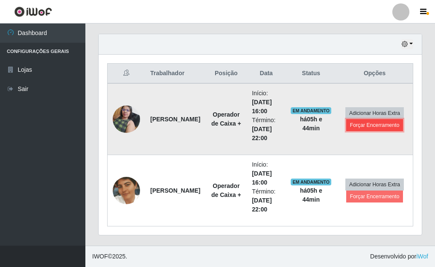
click at [375, 127] on button "Forçar Encerramento" at bounding box center [374, 125] width 57 height 12
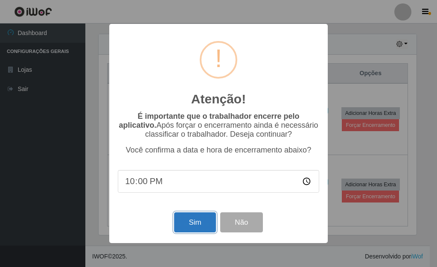
click at [214, 221] on button "Sim" at bounding box center [194, 222] width 41 height 20
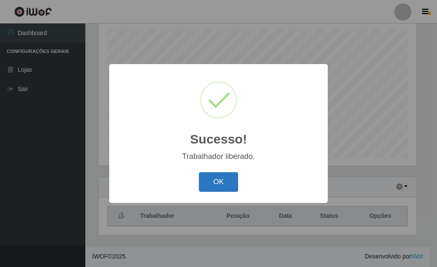
click at [221, 182] on button "OK" at bounding box center [219, 182] width 40 height 20
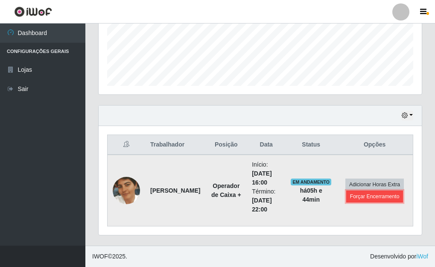
click at [371, 198] on button "Forçar Encerramento" at bounding box center [374, 196] width 57 height 12
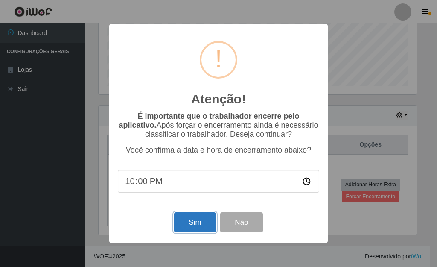
click at [195, 222] on button "Sim" at bounding box center [194, 222] width 41 height 20
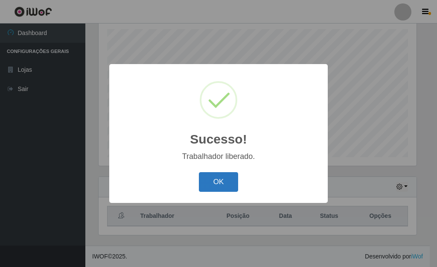
click at [209, 182] on button "OK" at bounding box center [219, 182] width 40 height 20
